Goal: Find specific page/section: Find specific page/section

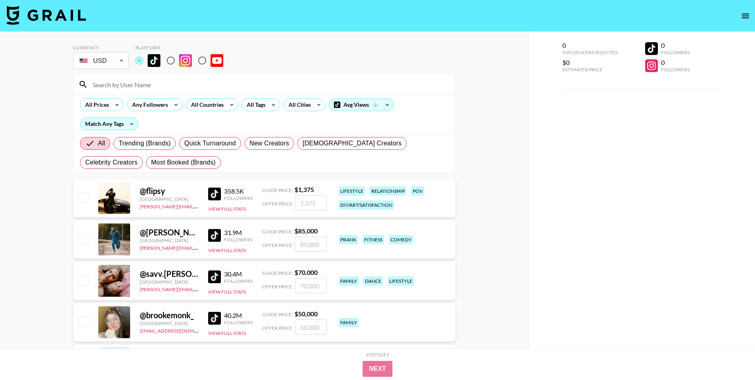
click at [101, 100] on div "All Prices" at bounding box center [95, 105] width 30 height 12
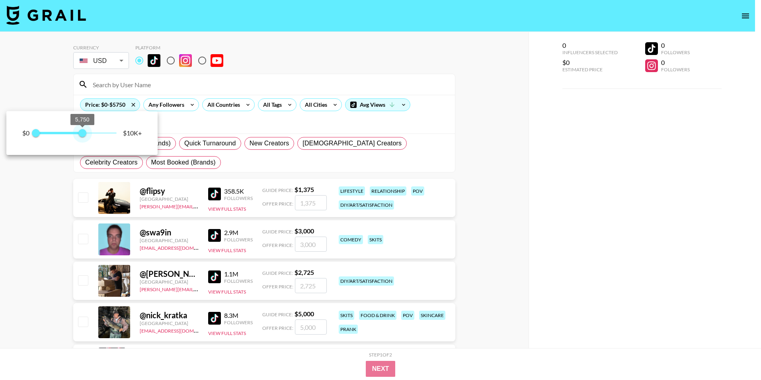
type input "6000"
drag, startPoint x: 113, startPoint y: 138, endPoint x: 84, endPoint y: 136, distance: 29.1
click at [84, 136] on span "6,000" at bounding box center [84, 133] width 8 height 8
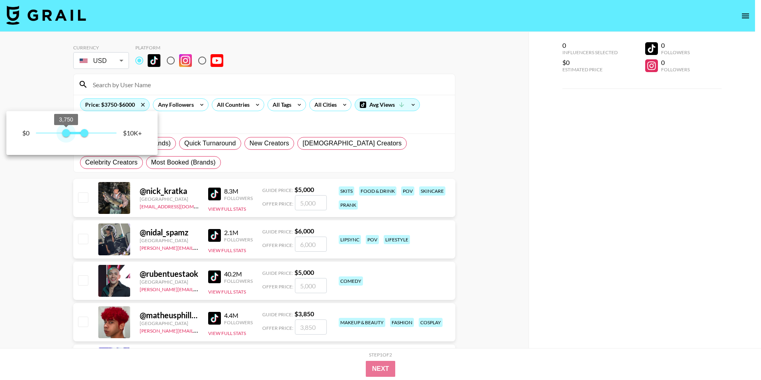
type input "4000"
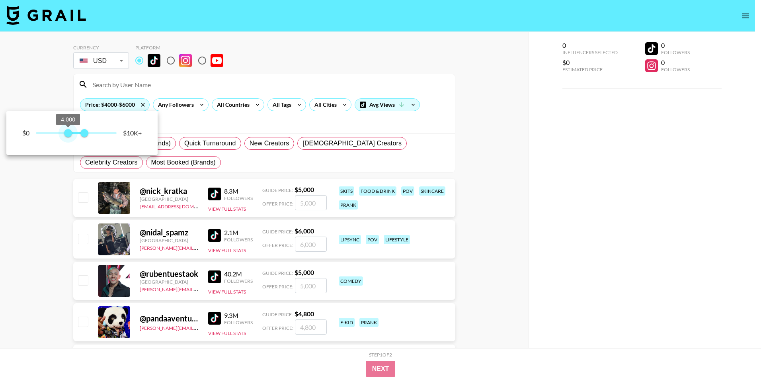
drag, startPoint x: 34, startPoint y: 130, endPoint x: 68, endPoint y: 135, distance: 34.6
click at [68, 135] on span "4,000" at bounding box center [68, 133] width 8 height 8
click at [331, 133] on div at bounding box center [380, 190] width 761 height 380
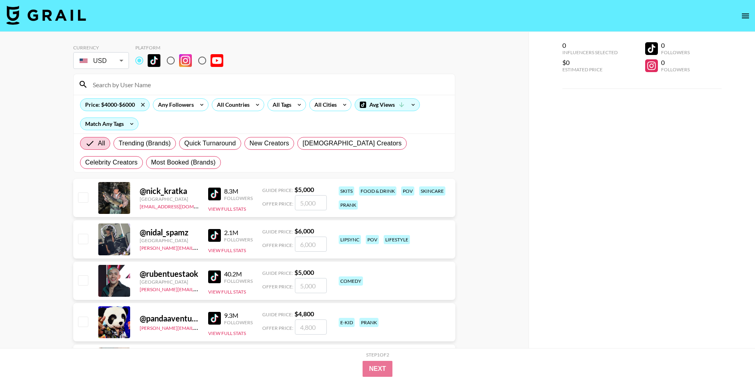
click at [228, 112] on div "Price: $4000-$6000 Any Followers All Countries All Tags All Cities Avg Views Ma…" at bounding box center [264, 114] width 381 height 39
click at [287, 112] on div "Price: $4000-$6000 Any Followers All Countries All Tags All Cities Avg Views Ma…" at bounding box center [264, 114] width 381 height 39
click at [256, 104] on icon at bounding box center [257, 105] width 3 height 2
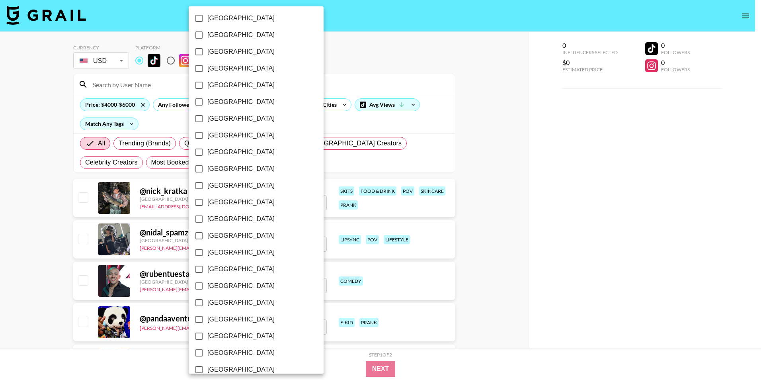
scroll to position [548, 0]
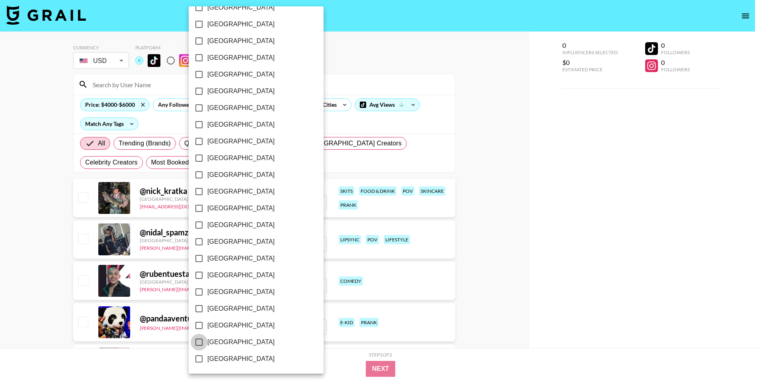
click at [200, 343] on input "[GEOGRAPHIC_DATA]" at bounding box center [199, 341] width 17 height 17
checkbox input "true"
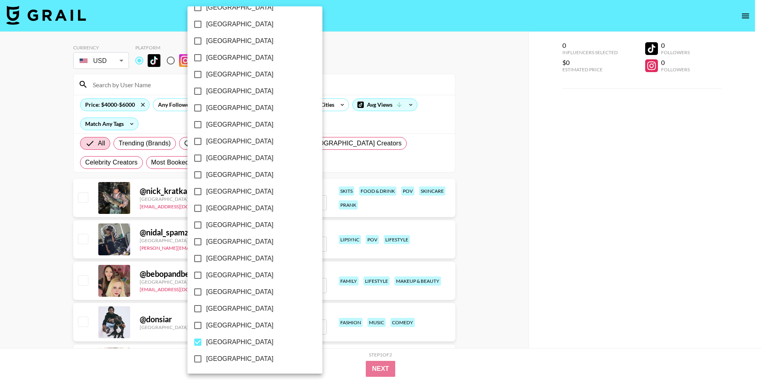
click at [346, 131] on div at bounding box center [380, 190] width 761 height 380
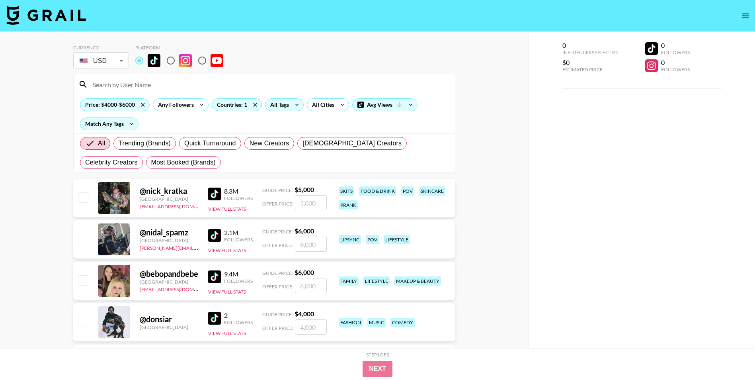
click at [301, 104] on icon at bounding box center [296, 105] width 13 height 12
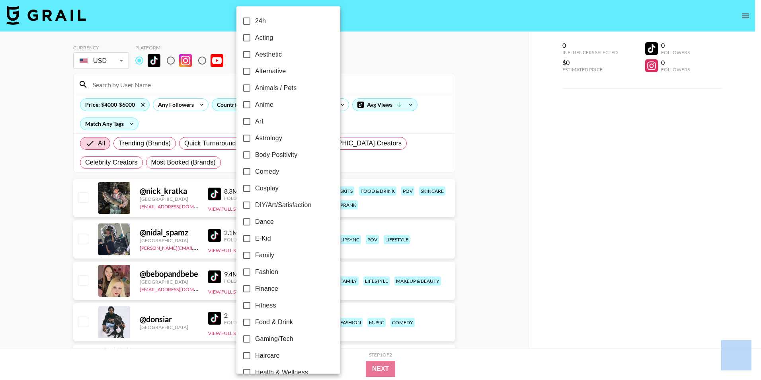
click at [381, 49] on div at bounding box center [380, 190] width 761 height 380
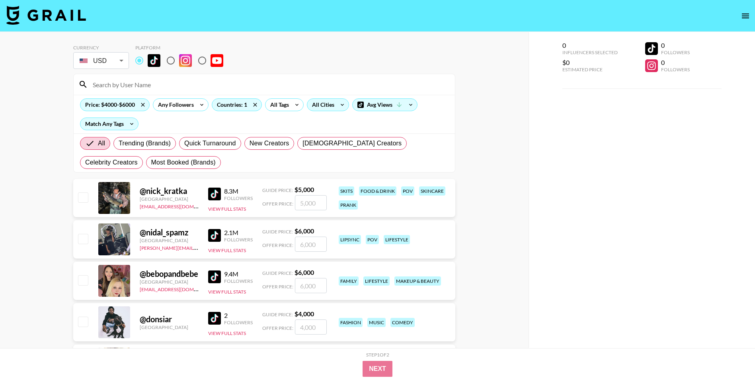
click at [331, 105] on div "All Cities" at bounding box center [321, 105] width 29 height 12
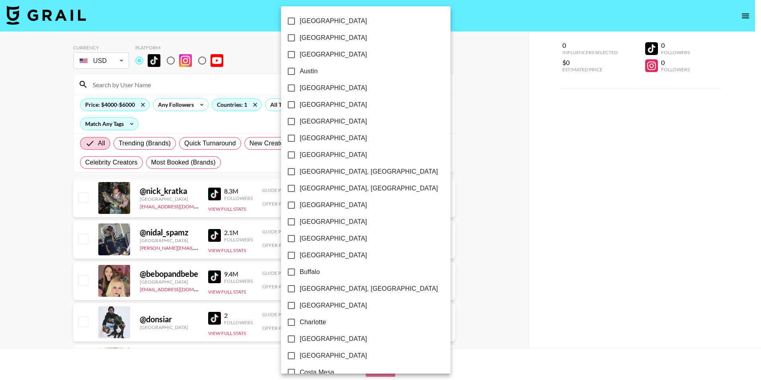
click at [464, 57] on div at bounding box center [380, 190] width 761 height 380
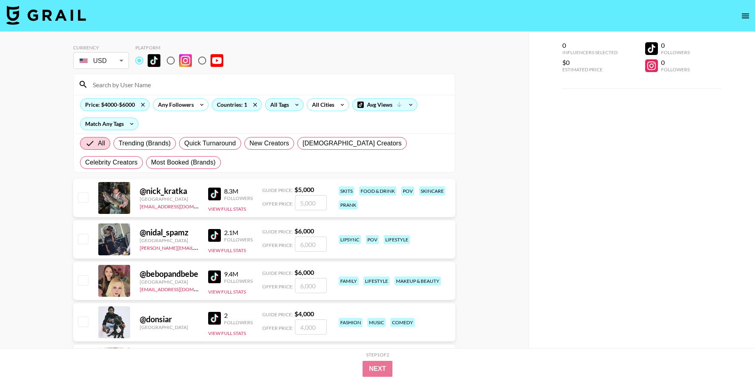
click at [286, 106] on div "All Tags" at bounding box center [277, 105] width 25 height 12
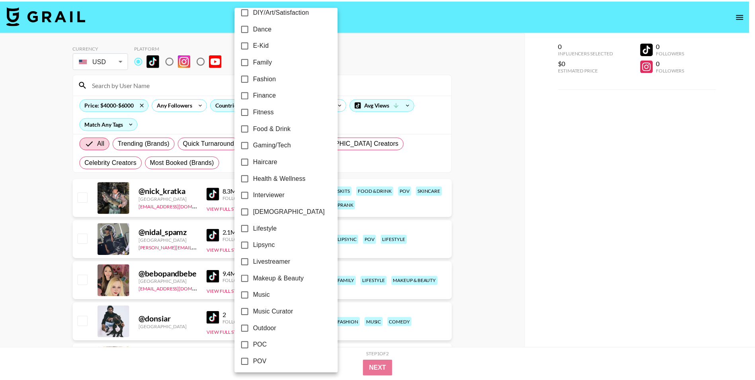
scroll to position [195, 0]
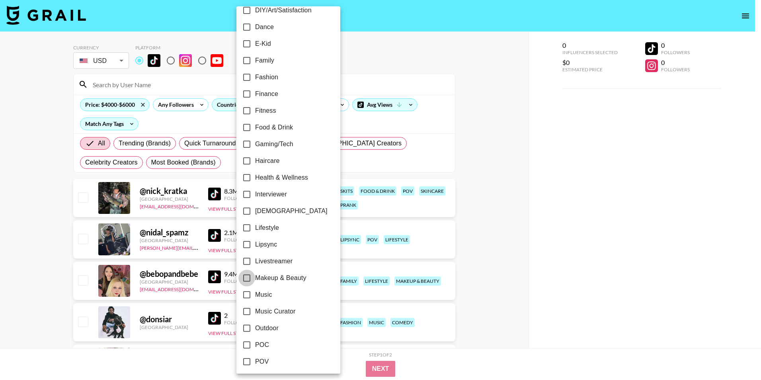
click at [249, 276] on input "Makeup & Beauty" at bounding box center [246, 277] width 17 height 17
checkbox input "true"
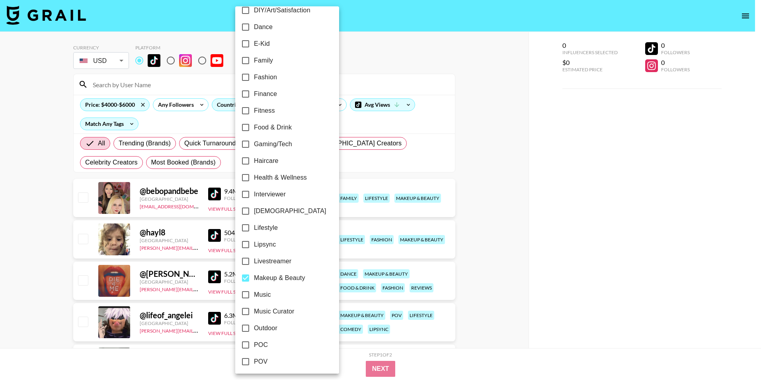
click at [534, 211] on div at bounding box center [380, 190] width 761 height 380
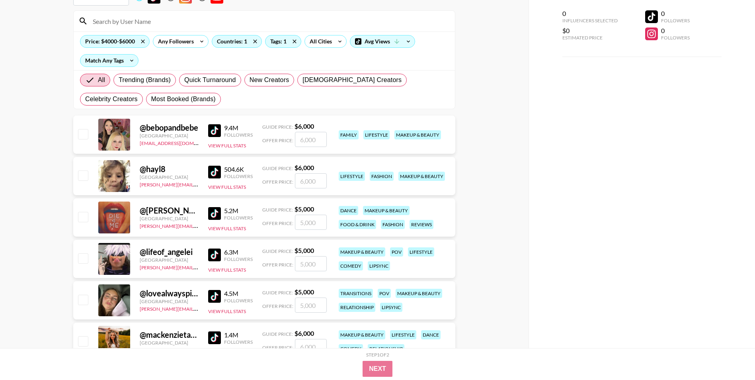
scroll to position [64, 0]
click at [164, 293] on div "@ lovealwayspiper" at bounding box center [169, 293] width 59 height 10
drag, startPoint x: 164, startPoint y: 293, endPoint x: 215, endPoint y: 299, distance: 52.1
click at [215, 299] on img at bounding box center [214, 295] width 13 height 13
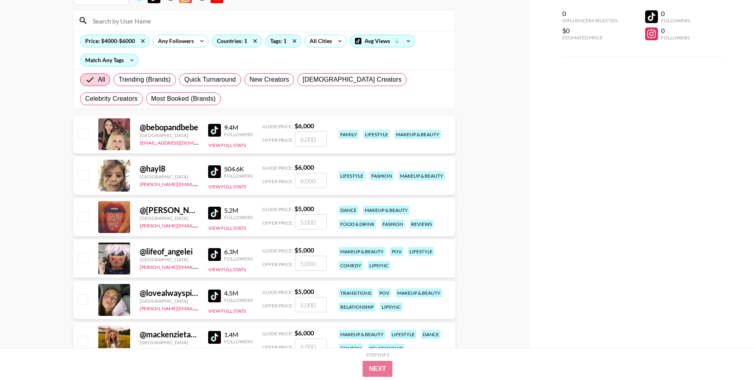
click at [214, 127] on img at bounding box center [214, 130] width 13 height 13
click at [216, 213] on img at bounding box center [214, 213] width 13 height 13
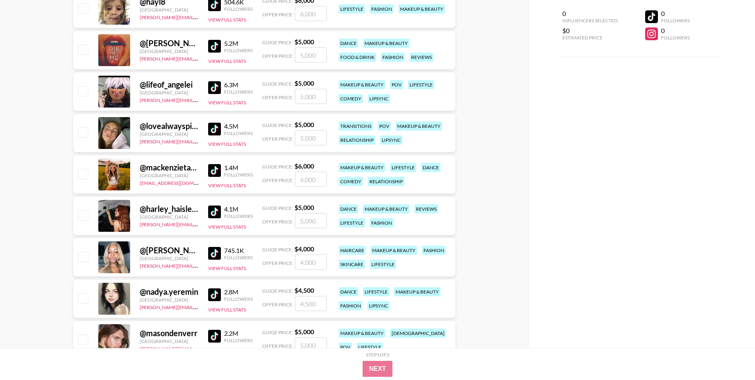
scroll to position [231, 0]
click at [212, 169] on img at bounding box center [214, 170] width 13 height 13
click at [216, 254] on img at bounding box center [214, 252] width 13 height 13
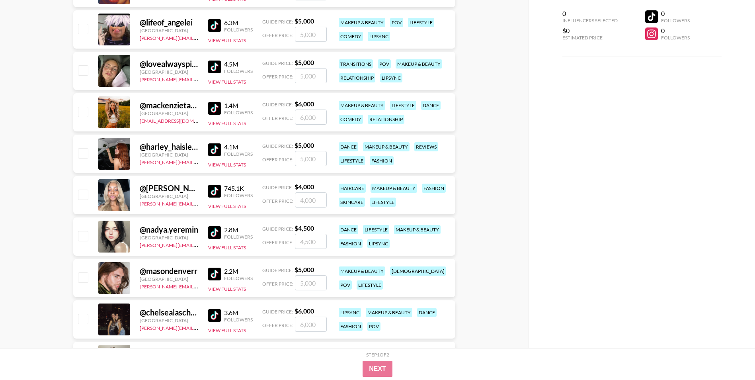
scroll to position [293, 0]
click at [213, 230] on img at bounding box center [214, 232] width 13 height 13
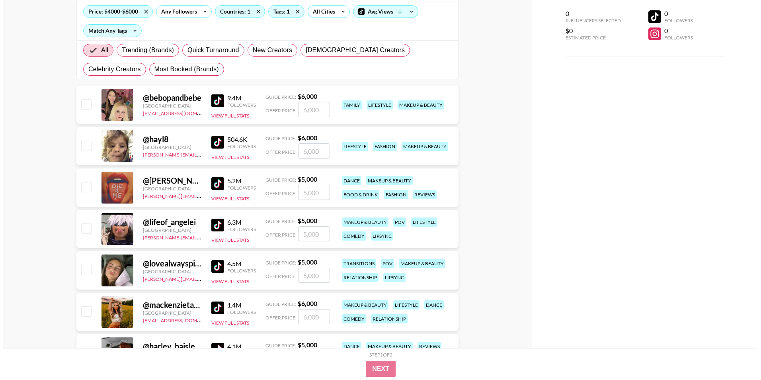
scroll to position [0, 0]
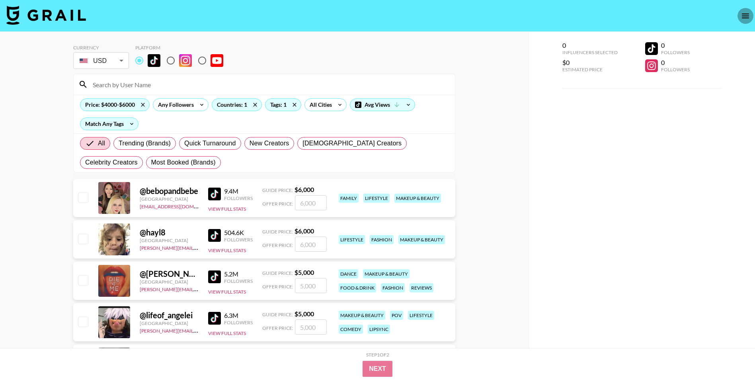
click at [745, 14] on icon "open drawer" at bounding box center [745, 16] width 7 height 5
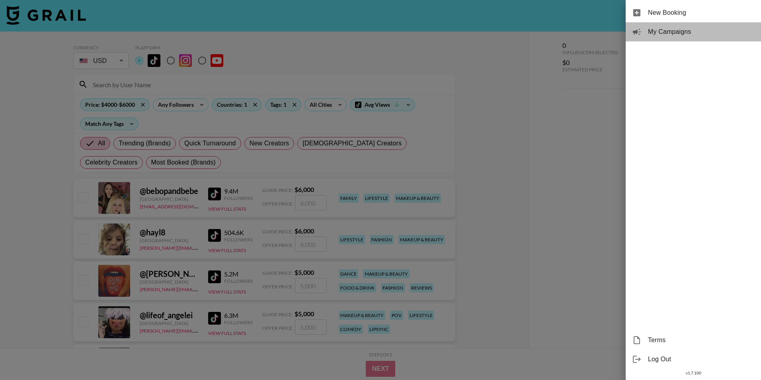
click at [683, 35] on span "My Campaigns" at bounding box center [701, 32] width 107 height 10
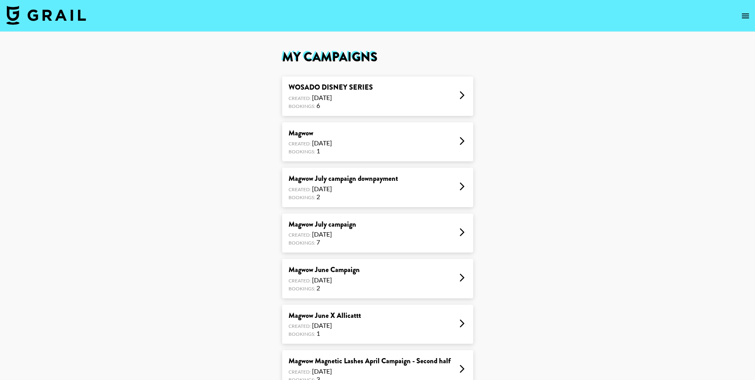
click at [421, 101] on div "WOSADO DISNEY SERIES Created: [DATE] Bookings: 6" at bounding box center [377, 95] width 191 height 39
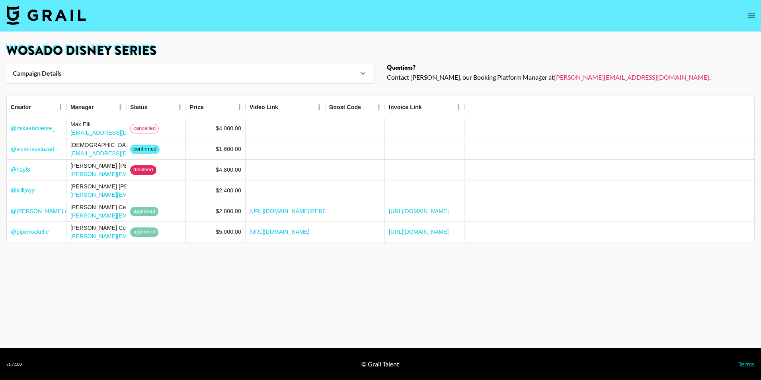
click at [131, 282] on main "WOSADO DISNEY SERIES Campaign Details Brief File Brief File Details TikTok -- W…" at bounding box center [380, 190] width 761 height 316
click at [8, 286] on main "WOSADO DISNEY SERIES Campaign Details Brief File Brief File Details TikTok -- W…" at bounding box center [380, 190] width 761 height 316
